Goal: Task Accomplishment & Management: Manage account settings

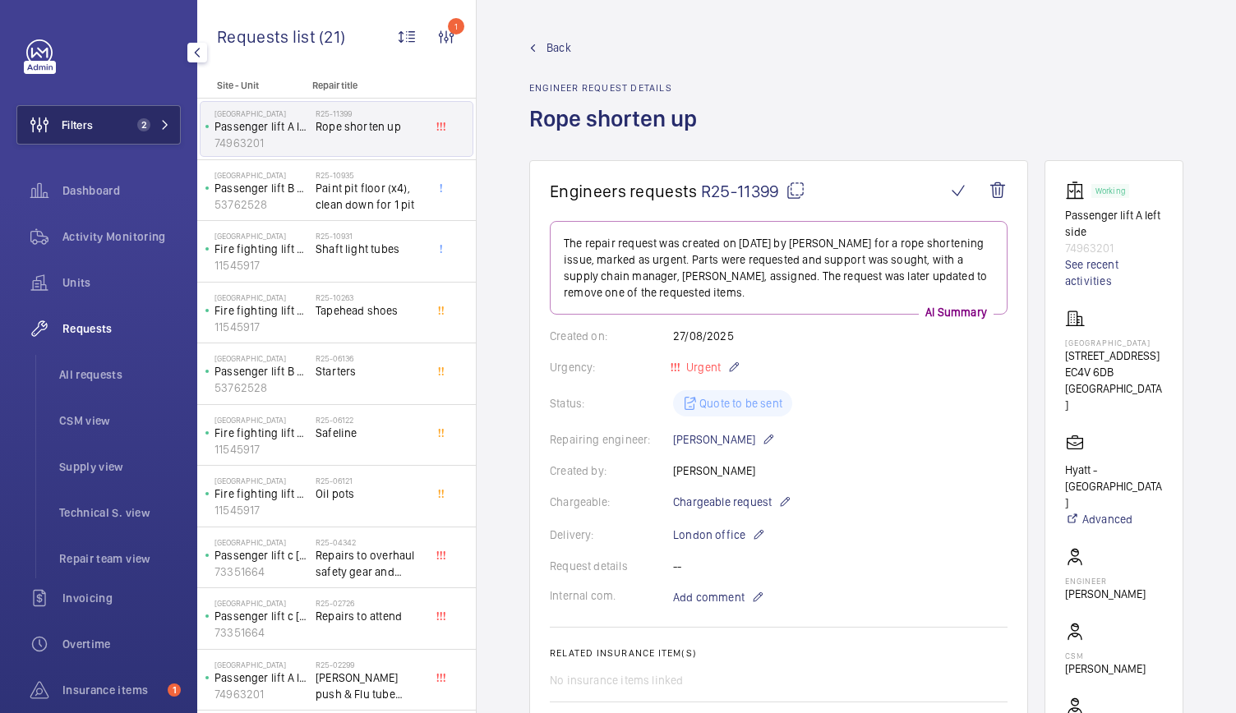
click at [92, 128] on span "Filters" at bounding box center [77, 125] width 31 height 16
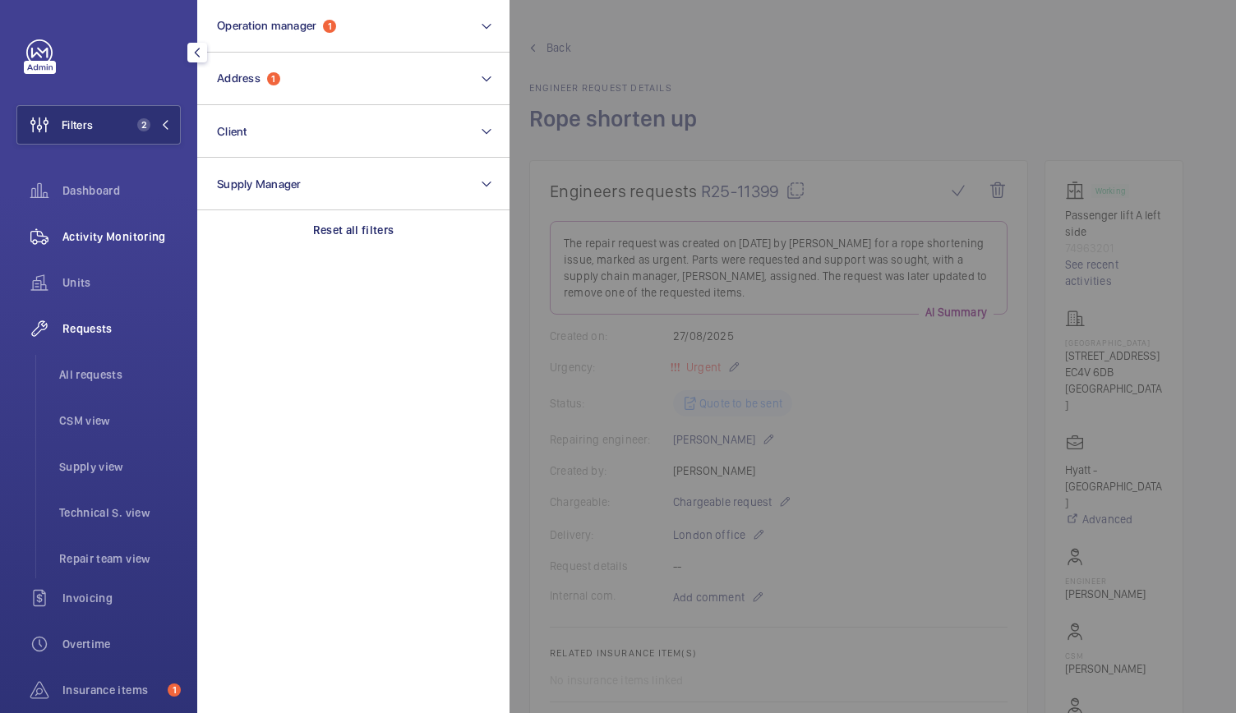
click at [110, 235] on span "Activity Monitoring" at bounding box center [121, 236] width 118 height 16
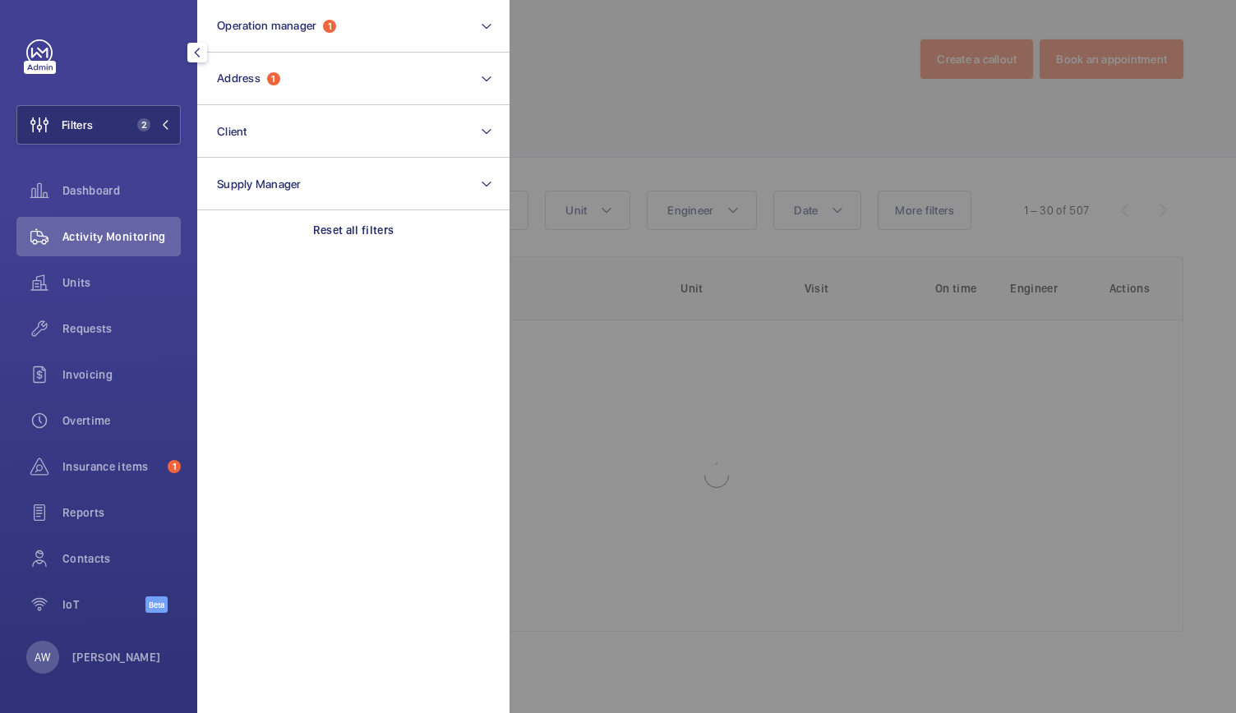
click at [785, 132] on div at bounding box center [1127, 356] width 1236 height 713
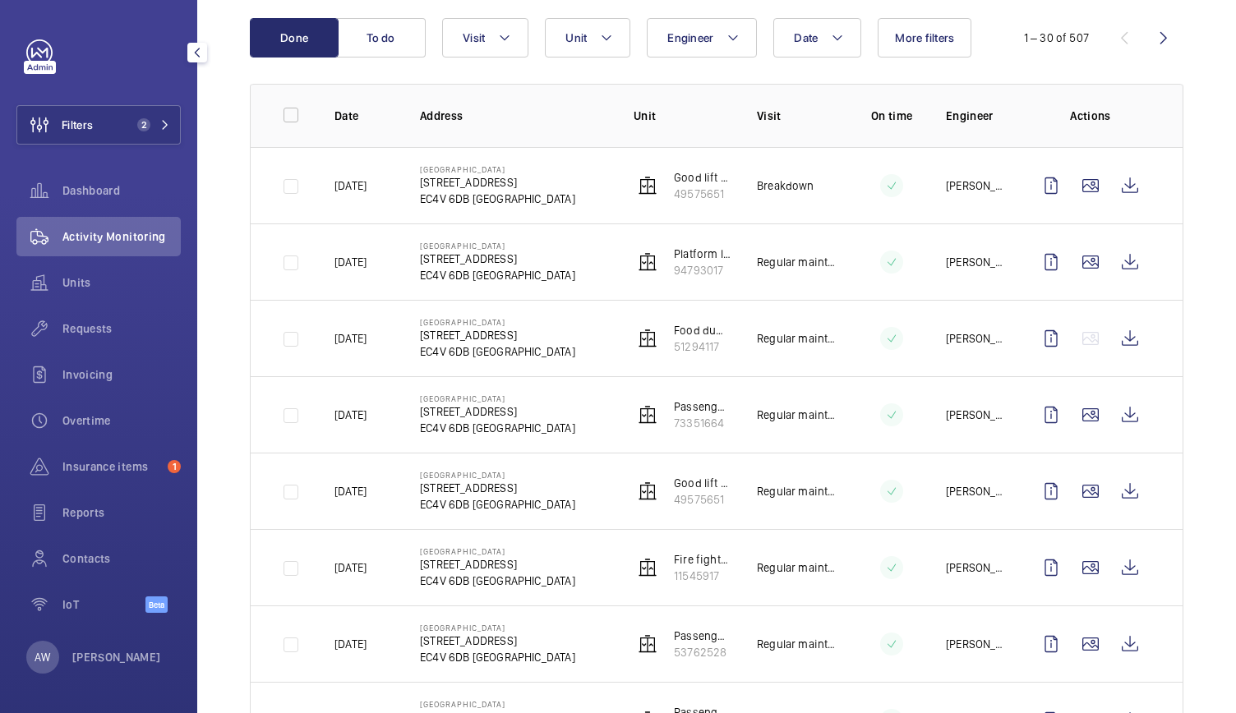
scroll to position [205, 0]
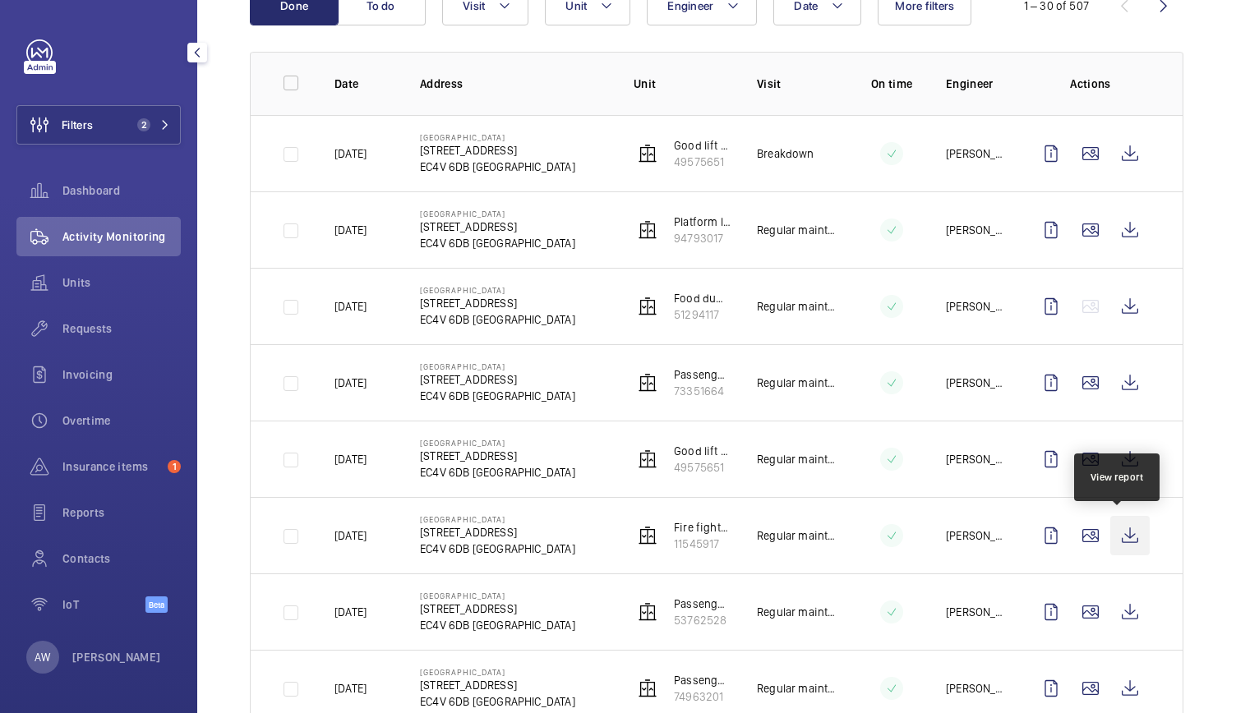
click at [1124, 532] on wm-front-icon-button at bounding box center [1129, 535] width 39 height 39
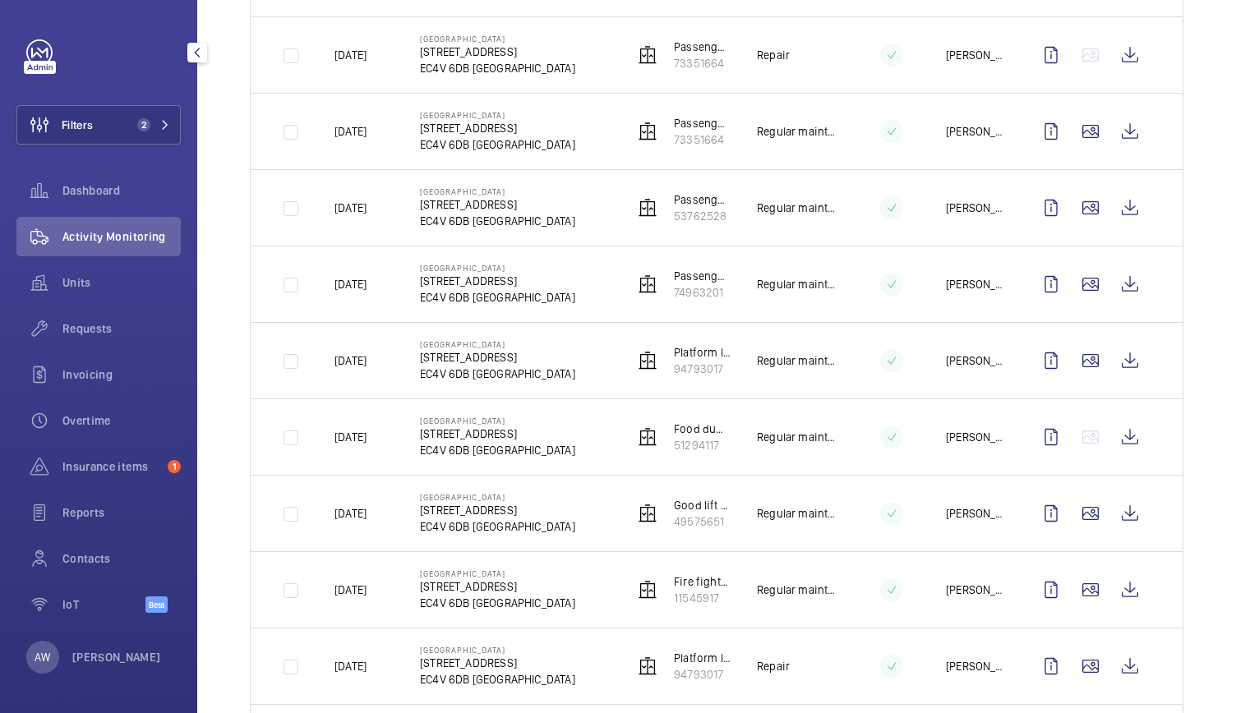
scroll to position [928, 0]
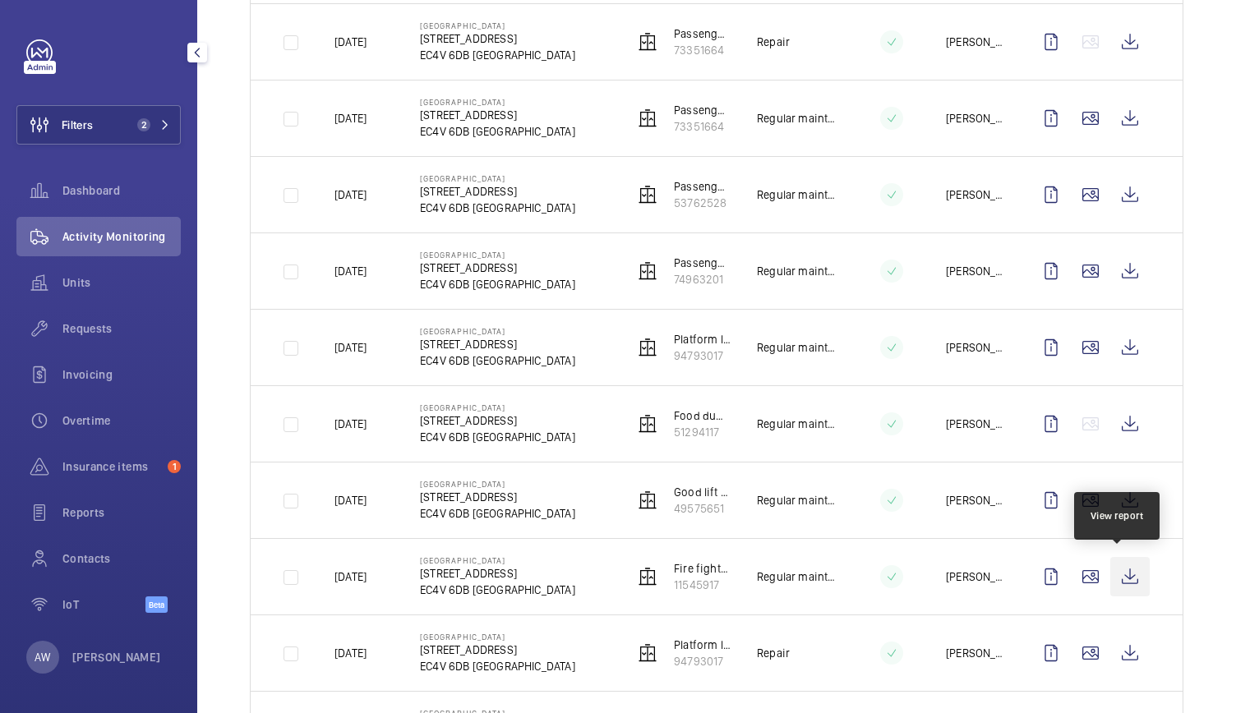
click at [1118, 576] on wm-front-icon-button at bounding box center [1129, 576] width 39 height 39
click at [104, 319] on div "Requests" at bounding box center [98, 328] width 164 height 39
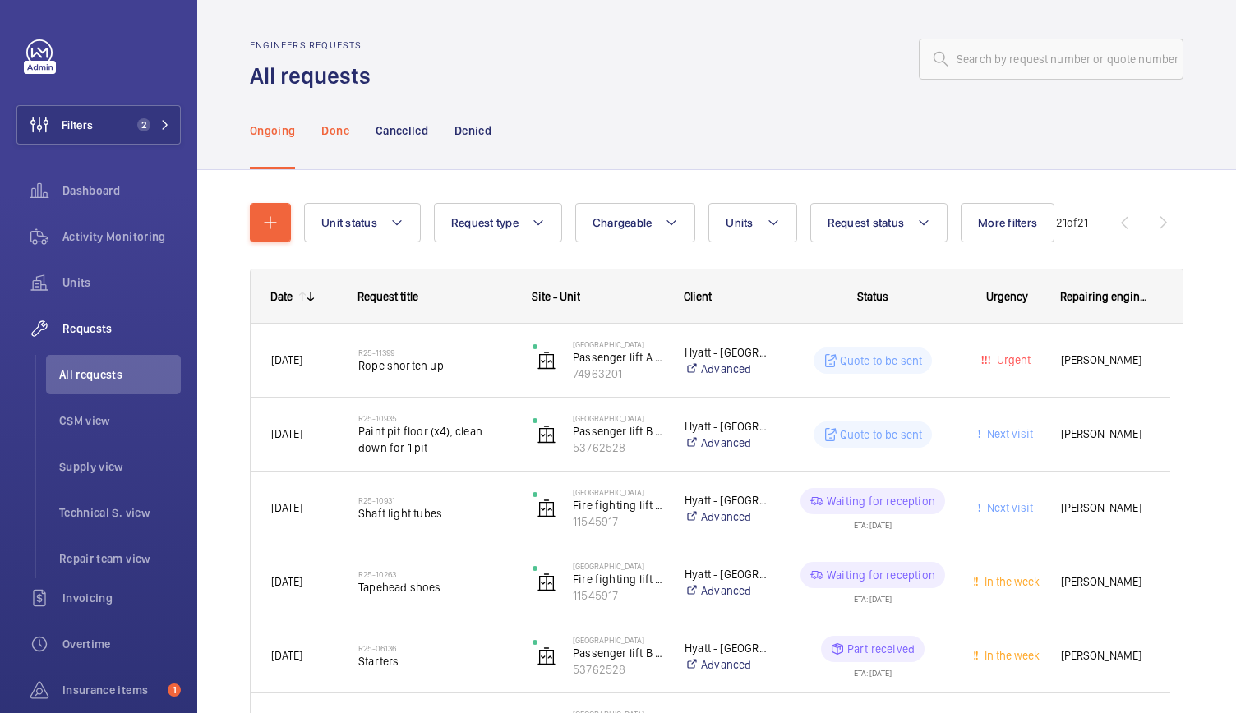
click at [334, 132] on p "Done" at bounding box center [334, 130] width 27 height 16
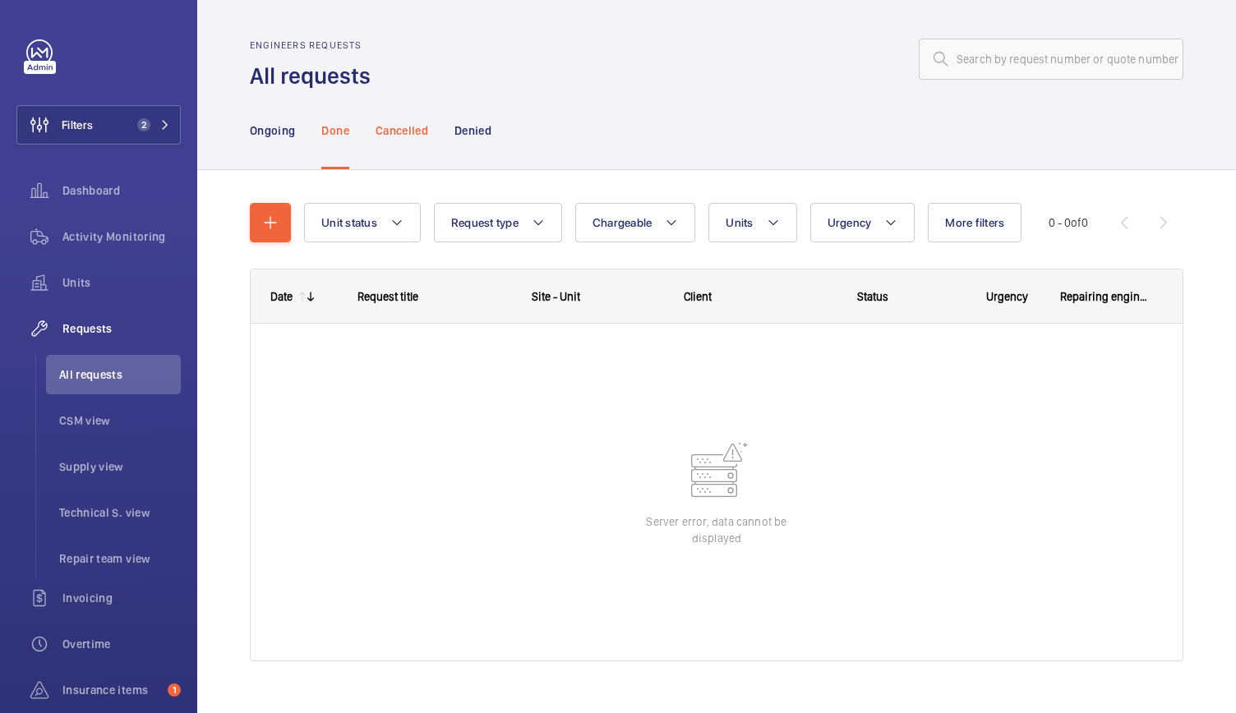
click at [406, 118] on div "Cancelled" at bounding box center [402, 130] width 53 height 78
click at [449, 133] on nav "Ongoing Done Cancelled Denied" at bounding box center [371, 130] width 242 height 78
click at [470, 124] on p "Denied" at bounding box center [472, 130] width 37 height 16
click at [283, 127] on p "Ongoing" at bounding box center [272, 130] width 45 height 16
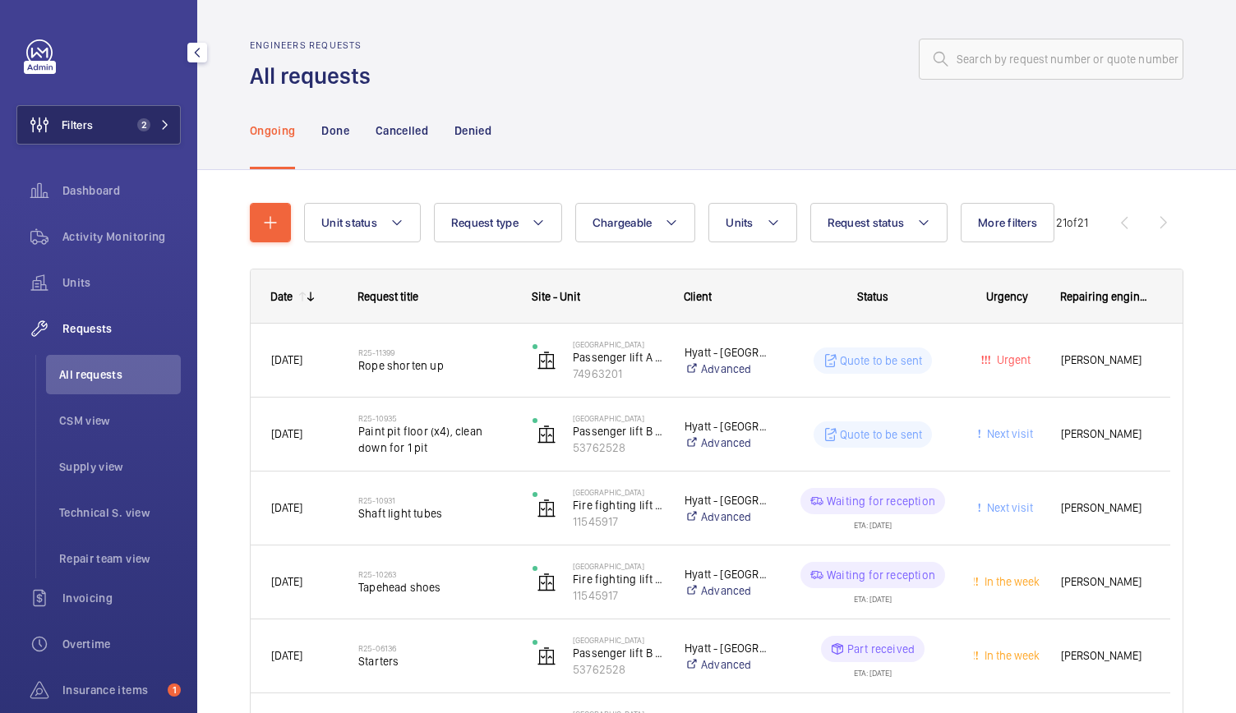
click at [107, 139] on button "Filters 2" at bounding box center [98, 124] width 164 height 39
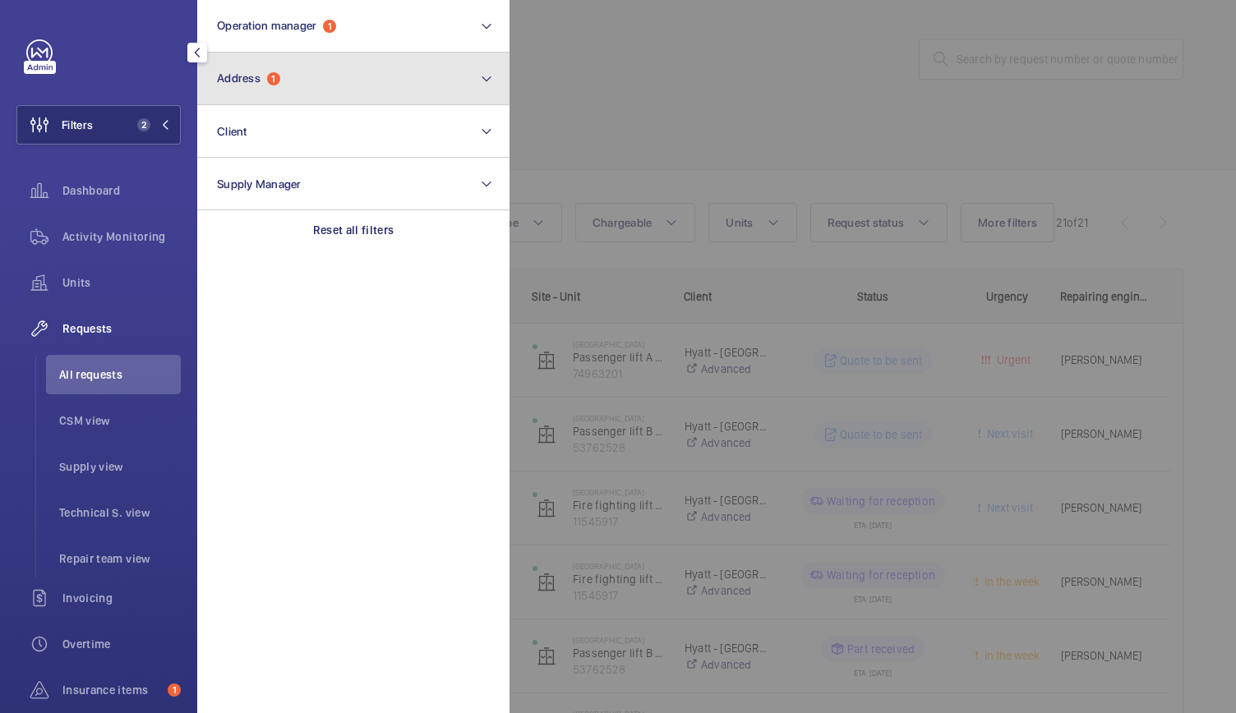
click at [274, 87] on button "Address 1" at bounding box center [353, 79] width 312 height 53
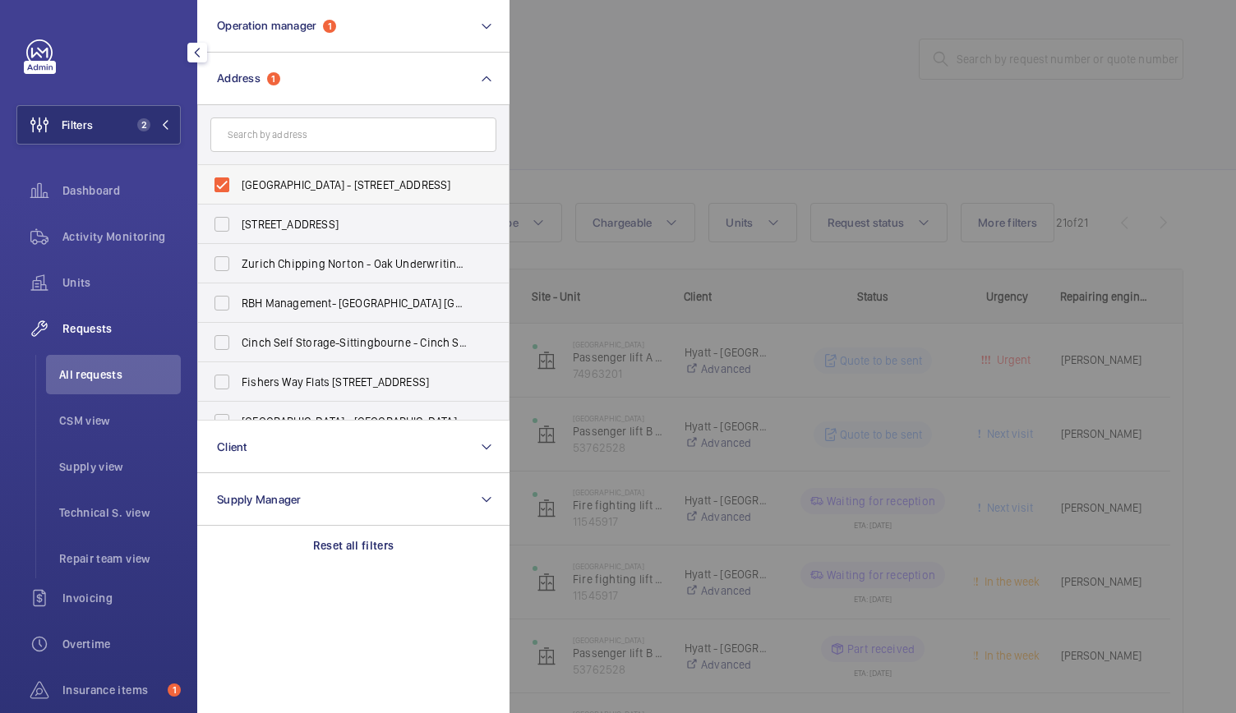
click at [220, 176] on label "[GEOGRAPHIC_DATA] - [STREET_ADDRESS]" at bounding box center [341, 184] width 286 height 39
click at [220, 176] on input "[GEOGRAPHIC_DATA] - [STREET_ADDRESS]" at bounding box center [221, 184] width 33 height 33
checkbox input "false"
click at [251, 138] on input "text" at bounding box center [353, 135] width 286 height 35
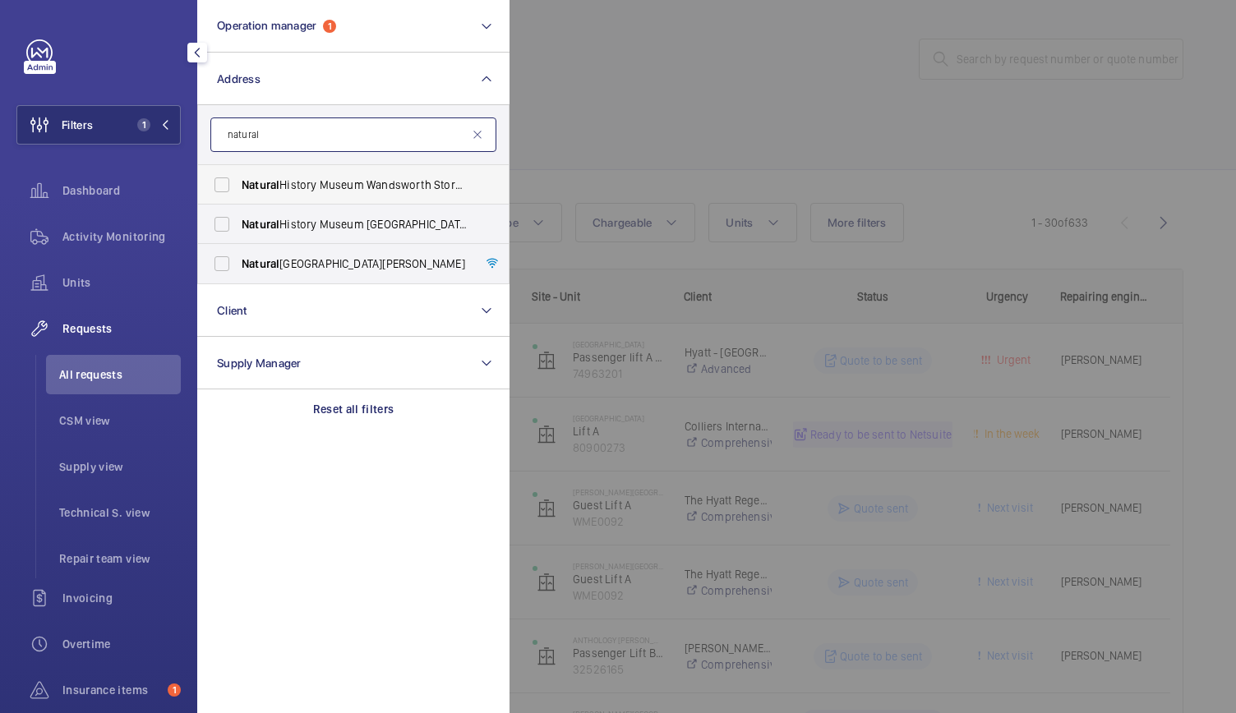
type input "natural"
click at [296, 193] on label "[GEOGRAPHIC_DATA] Wandsworth Storage Facility - [GEOGRAPHIC_DATA]" at bounding box center [341, 184] width 286 height 39
click at [238, 193] on input "[GEOGRAPHIC_DATA] Wandsworth Storage Facility - [GEOGRAPHIC_DATA]" at bounding box center [221, 184] width 33 height 33
checkbox input "true"
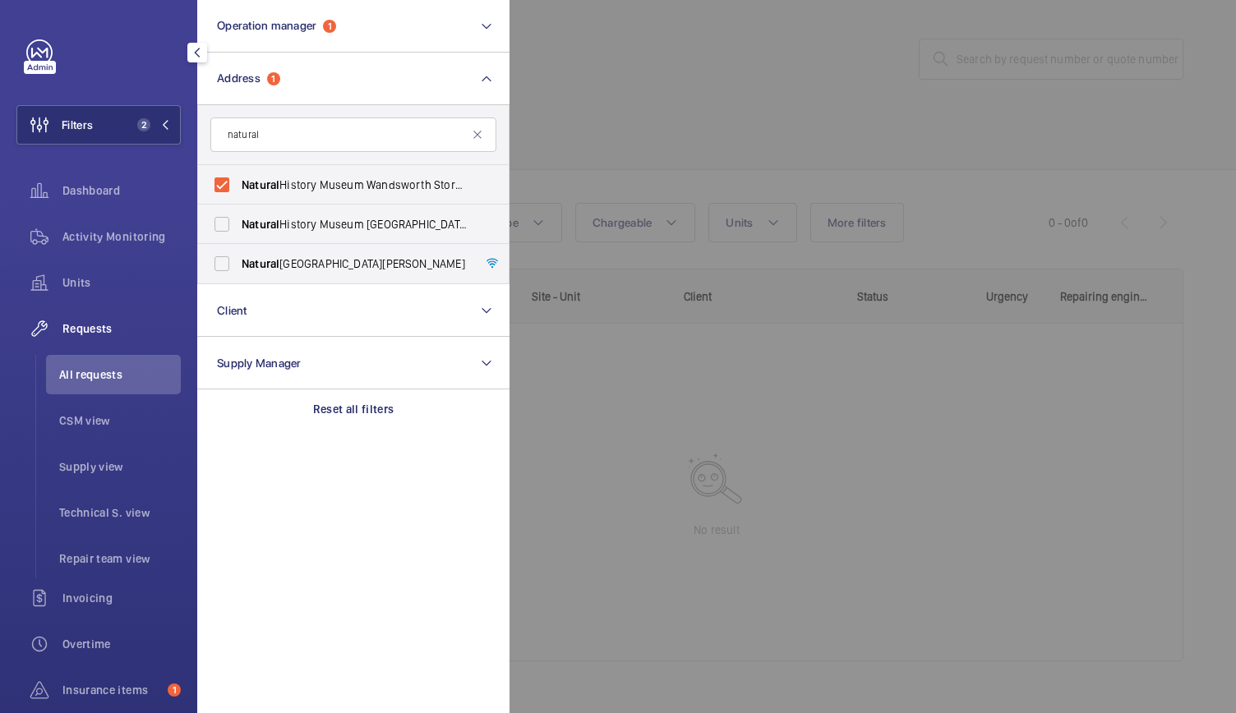
click at [587, 131] on div at bounding box center [1127, 356] width 1236 height 713
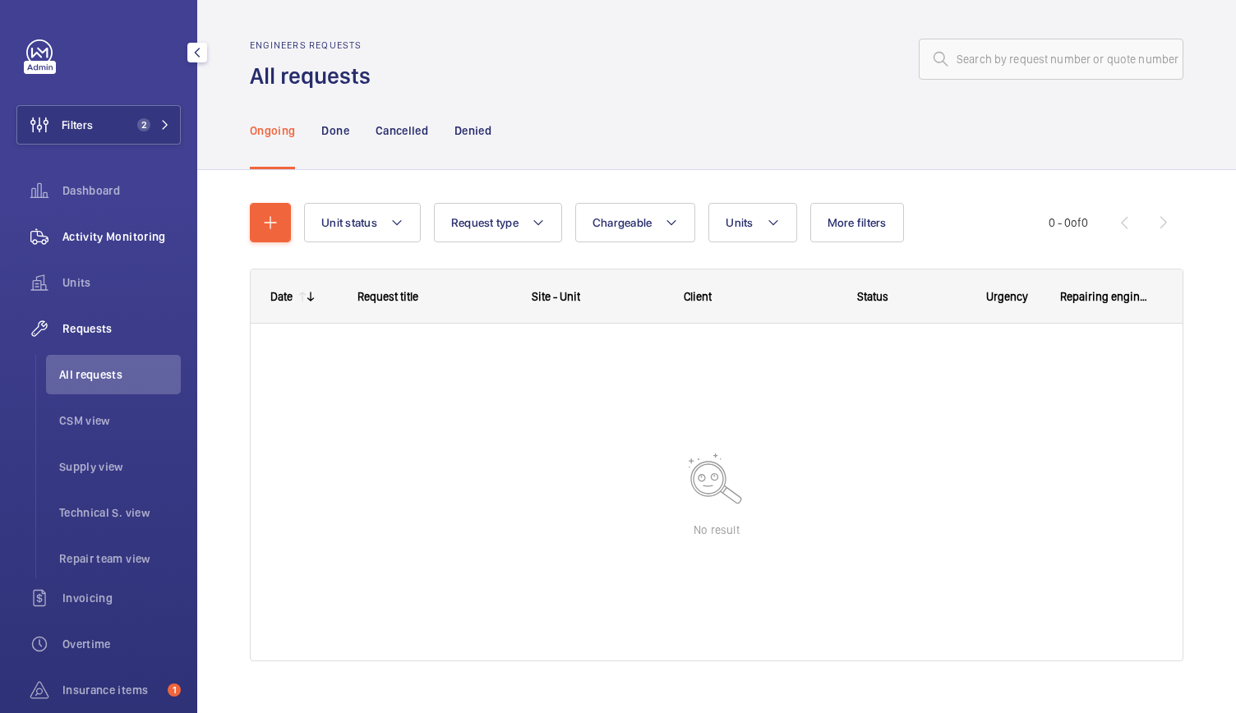
click at [128, 239] on span "Activity Monitoring" at bounding box center [121, 236] width 118 height 16
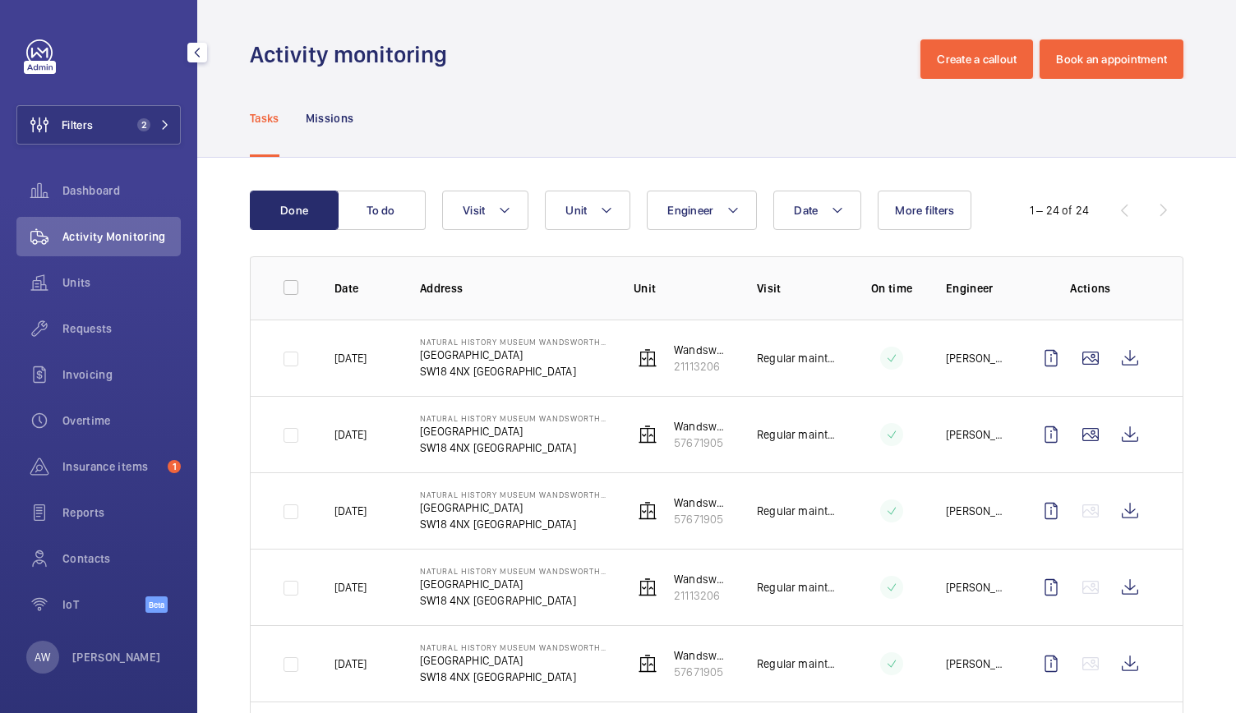
click at [57, 154] on div "Filters 2 Dashboard Activity Monitoring Units Requests Invoicing Overtime Insur…" at bounding box center [98, 335] width 164 height 592
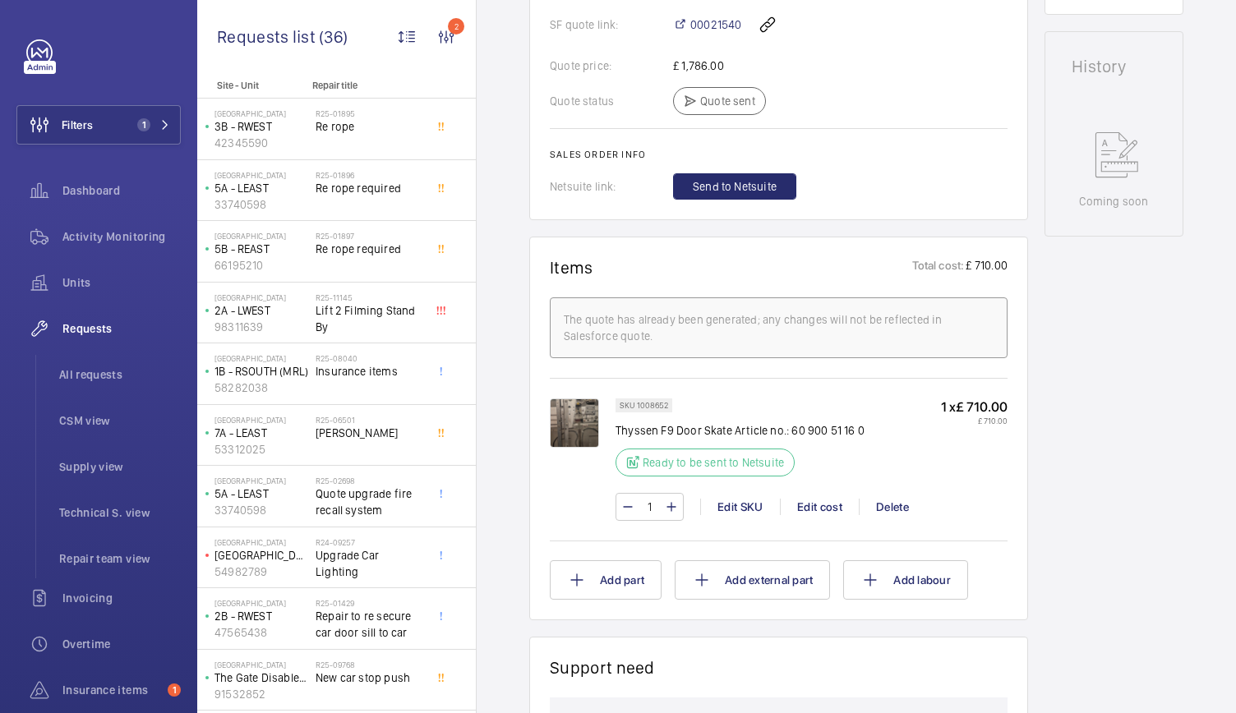
scroll to position [775, 0]
